Goal: Ask a question

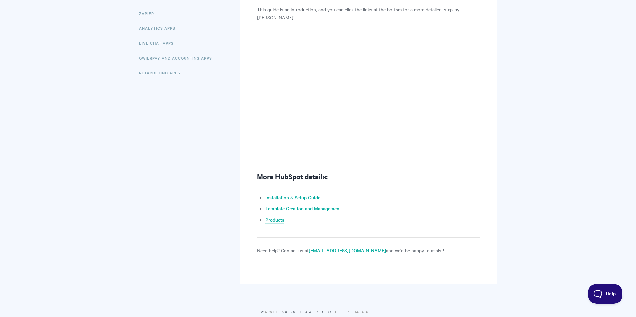
scroll to position [171, 0]
click at [307, 208] on link "Template Creation and Management" at bounding box center [302, 208] width 75 height 7
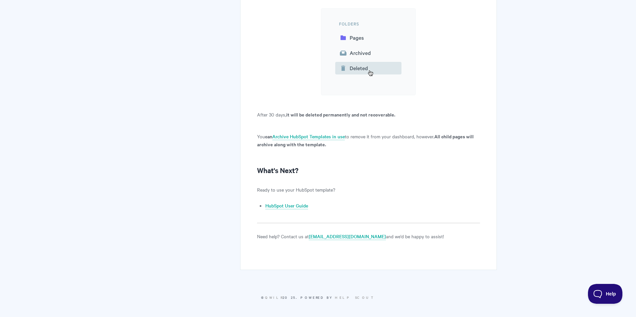
scroll to position [5962, 0]
click at [293, 207] on link "HubSpot User Guide" at bounding box center [286, 205] width 43 height 7
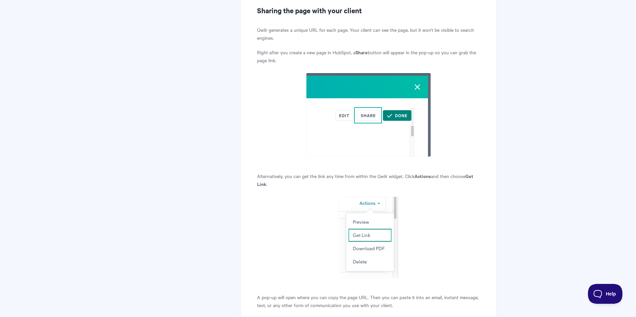
scroll to position [804, 0]
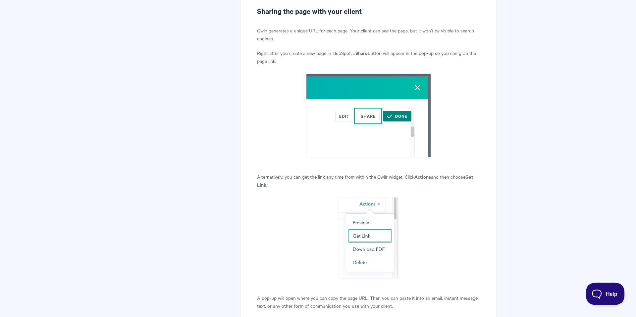
click at [598, 287] on button "Help" at bounding box center [602, 293] width 34 height 20
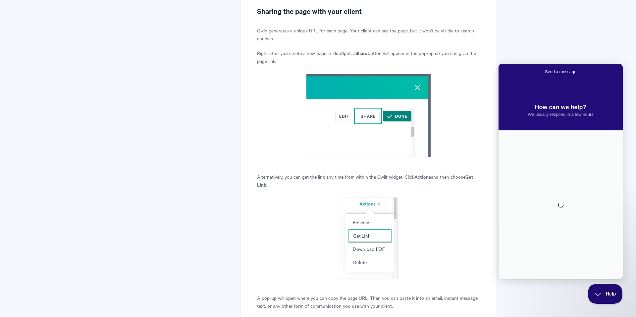
scroll to position [0, 0]
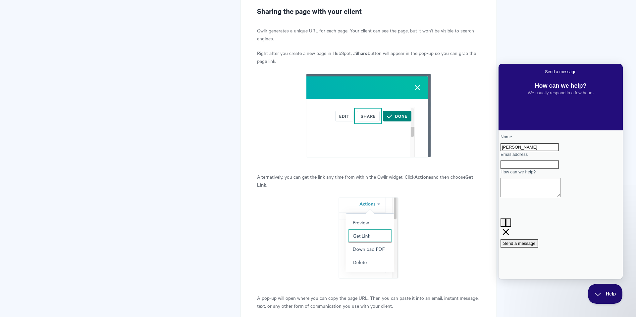
type input "Sarah Wiese"
click at [558, 169] on input "Email address" at bounding box center [529, 165] width 58 height 9
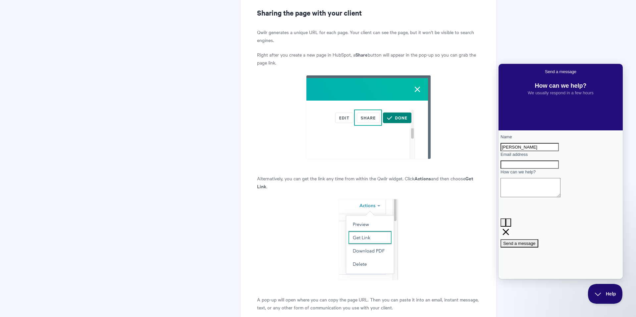
type input "sarah@keystonegroupintl.com"
click at [560, 197] on textarea "How can we help?" at bounding box center [530, 187] width 60 height 19
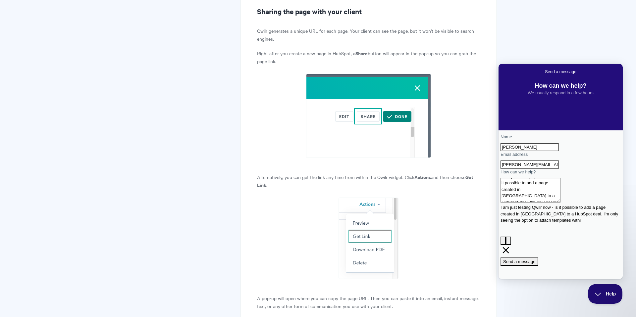
scroll to position [5, 0]
type textarea "I am just testing Qwilr now - is it possible to add a page created in Qwilr to …"
click at [535, 264] on span "Send a message" at bounding box center [519, 266] width 32 height 5
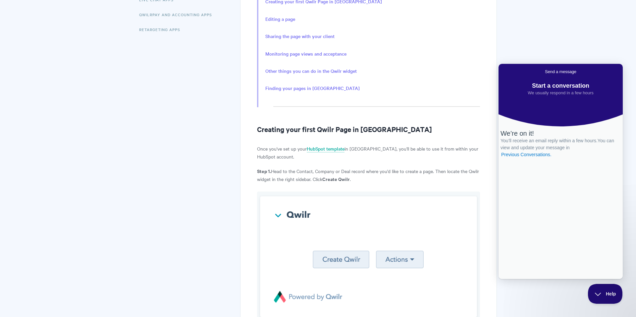
scroll to position [0, 0]
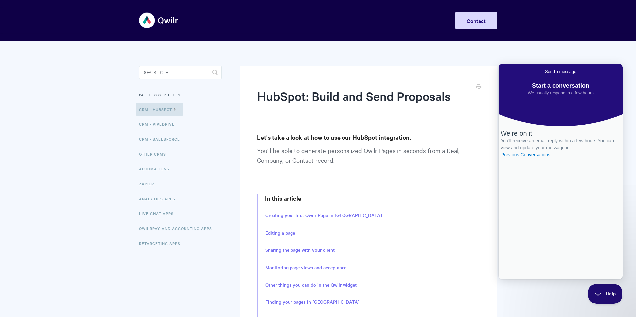
click at [162, 19] on img at bounding box center [158, 20] width 39 height 25
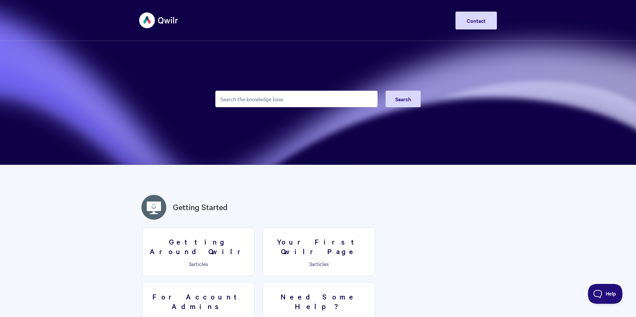
click at [174, 19] on img at bounding box center [158, 20] width 39 height 25
